Goal: Find specific page/section: Find specific page/section

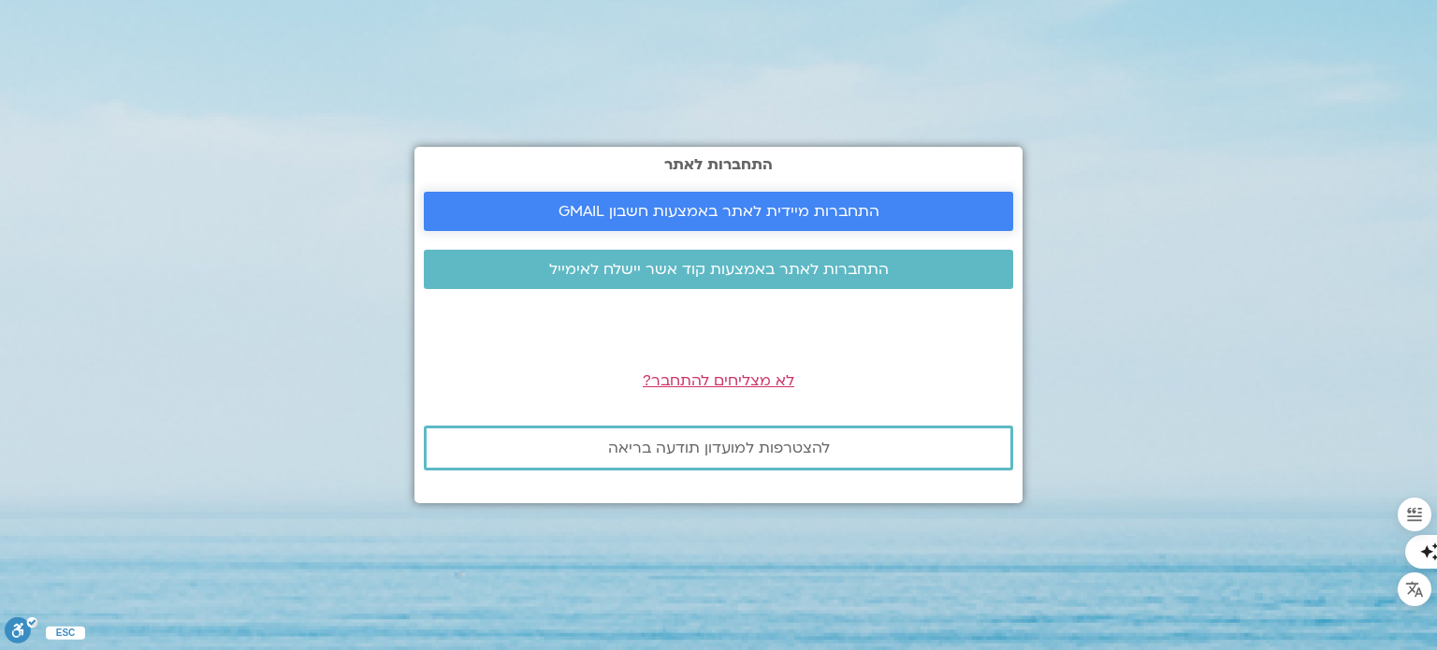
click at [513, 208] on span "התחברות מיידית לאתר באמצעות חשבון GMAIL" at bounding box center [718, 211] width 544 height 17
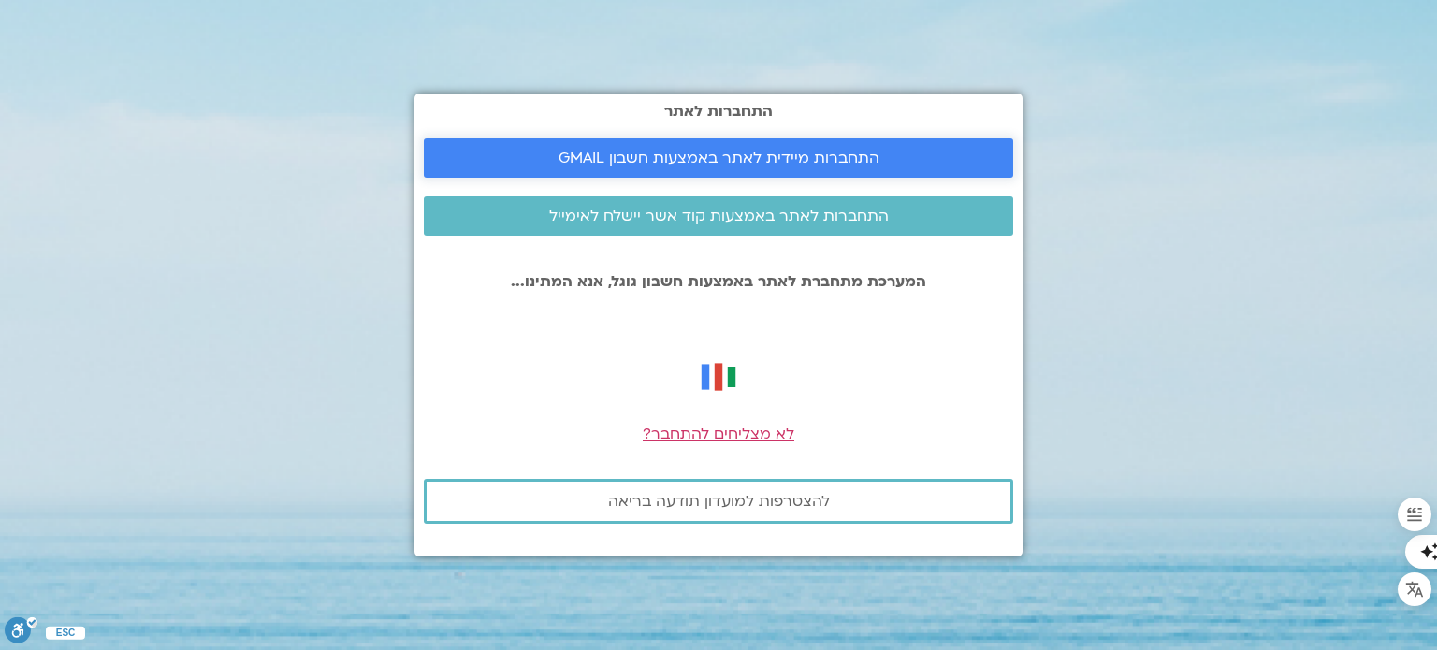
click at [811, 154] on span "התחברות מיידית לאתר באמצעות חשבון GMAIL" at bounding box center [718, 158] width 321 height 17
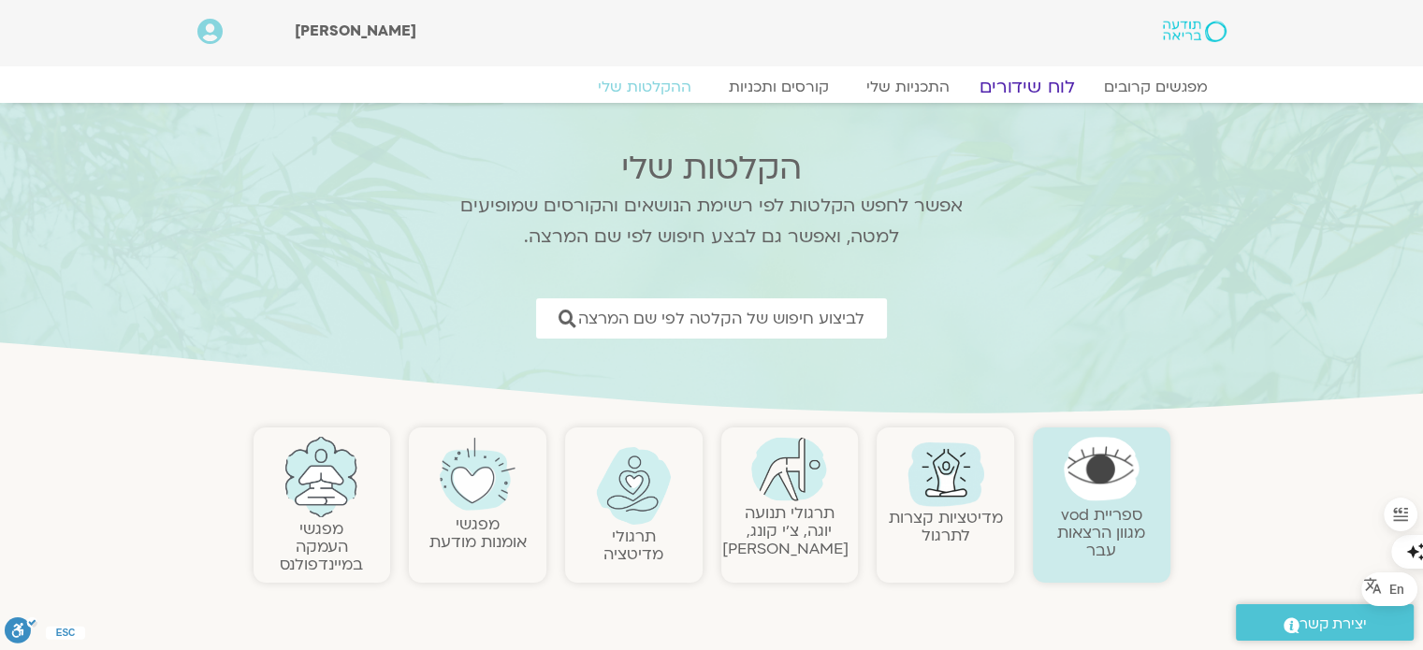
click at [1001, 83] on link "לוח שידורים" at bounding box center [1026, 87] width 140 height 22
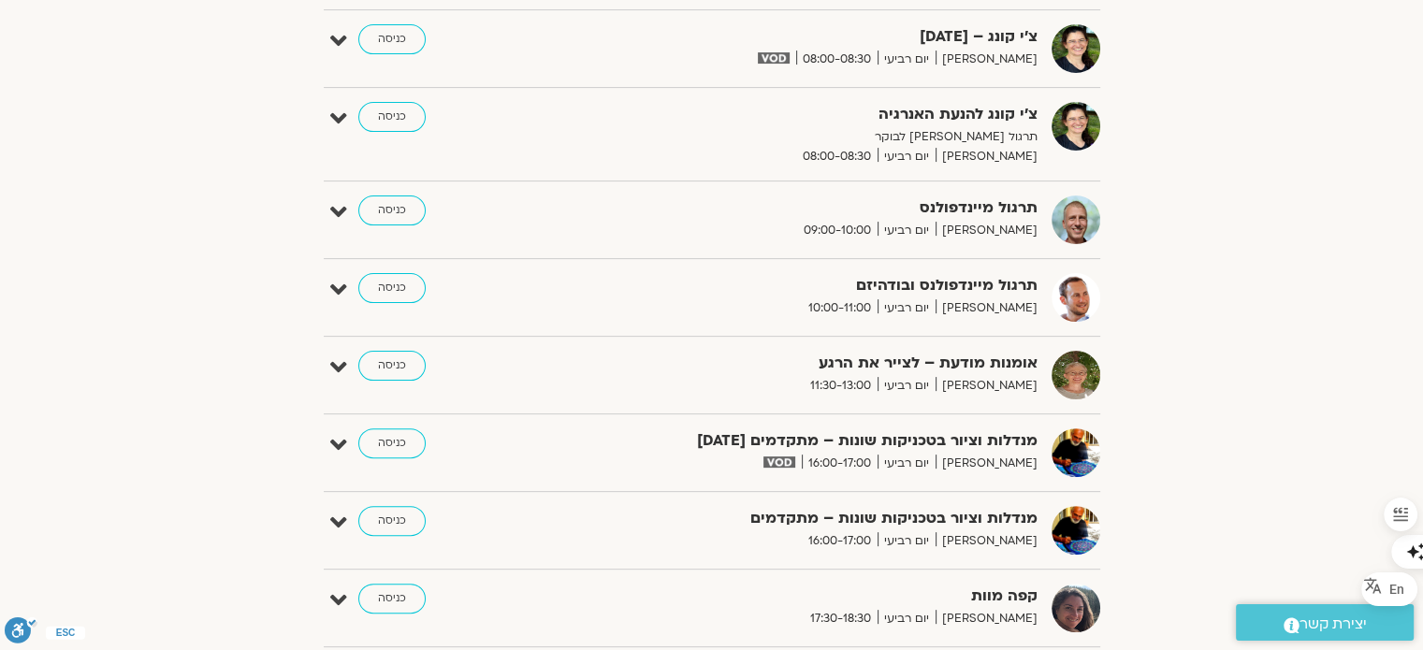
scroll to position [748, 0]
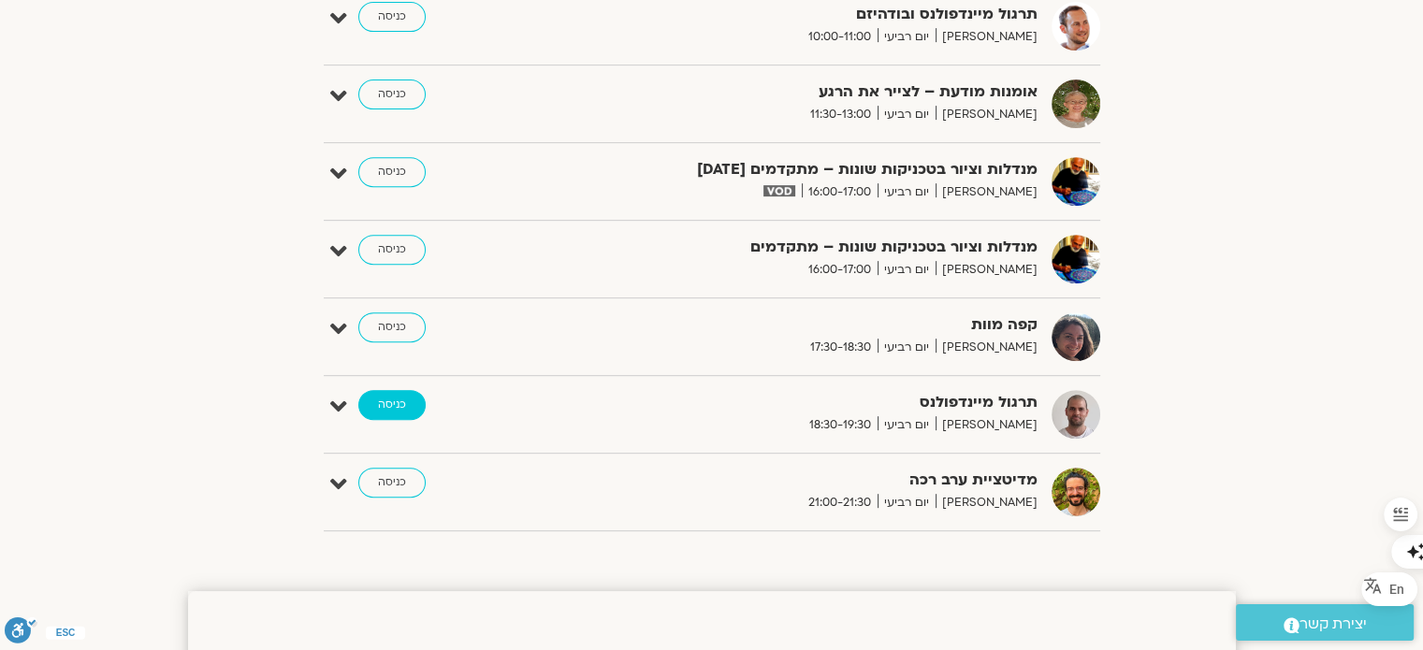
click at [394, 401] on link "כניסה" at bounding box center [391, 405] width 67 height 30
